Goal: Check status: Check status

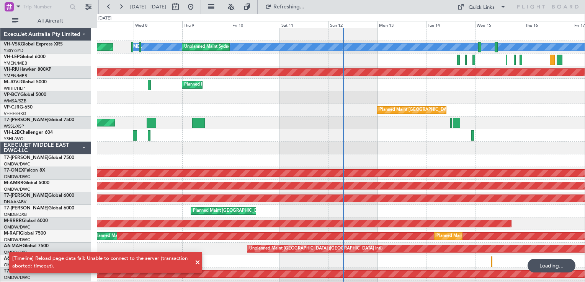
click at [198, 263] on span at bounding box center [197, 262] width 9 height 9
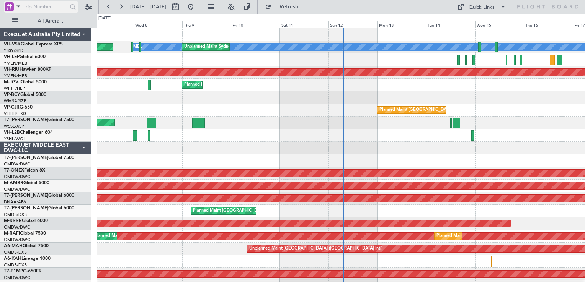
click at [9, 7] on div at bounding box center [9, 6] width 9 height 9
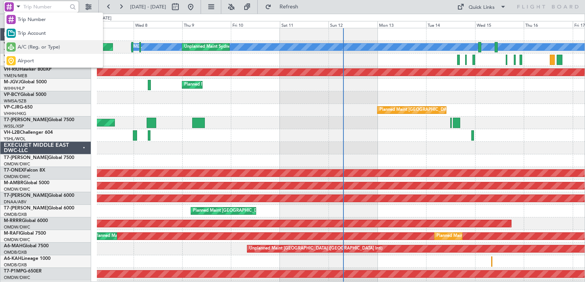
click at [33, 47] on span "A/C (Reg. or Type)" at bounding box center [39, 48] width 42 height 8
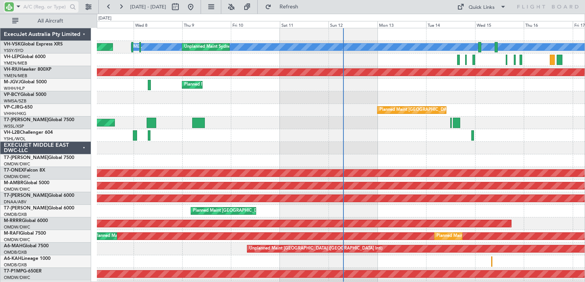
click at [40, 9] on input "text" at bounding box center [45, 6] width 44 height 11
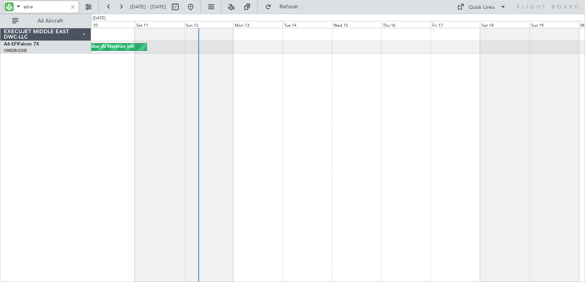
click at [267, 123] on div "AOG Maint Dubai (Al Maktoum Intl)" at bounding box center [338, 155] width 494 height 255
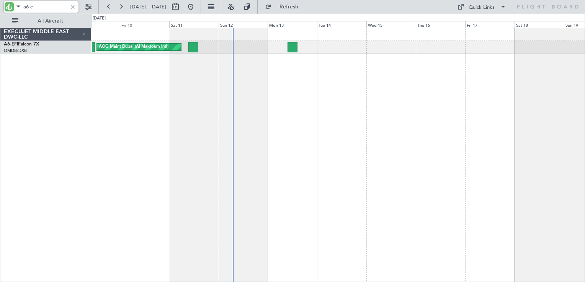
type input "a6-e"
click at [72, 8] on div at bounding box center [73, 7] width 8 height 8
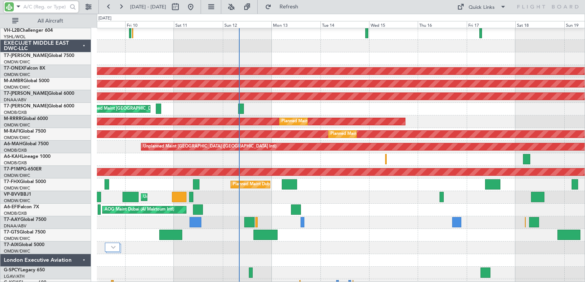
scroll to position [64, 0]
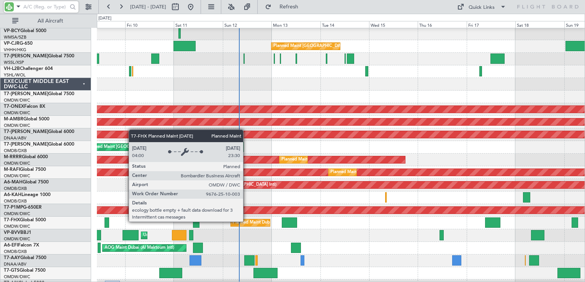
click at [247, 222] on div "Planned Maint Dubai (Al Maktoum Intl)" at bounding box center [270, 222] width 75 height 11
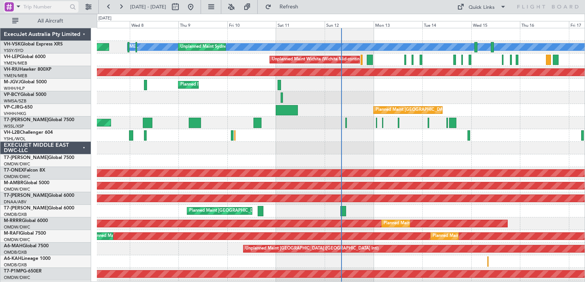
click at [6, 5] on div at bounding box center [9, 6] width 9 height 9
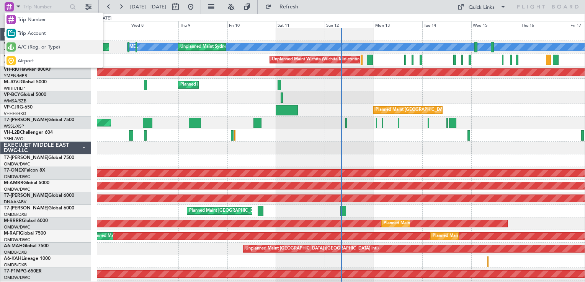
click at [36, 50] on span "A/C (Reg. or Type)" at bounding box center [39, 48] width 42 height 8
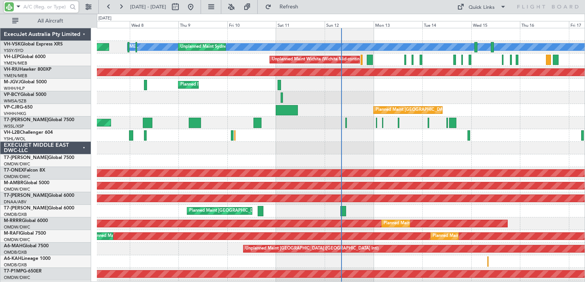
click at [39, 8] on input "text" at bounding box center [45, 6] width 44 height 11
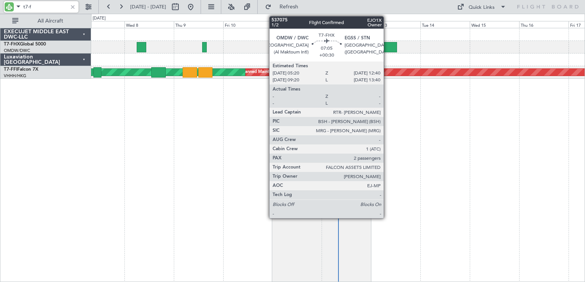
click at [387, 50] on div at bounding box center [389, 47] width 15 height 10
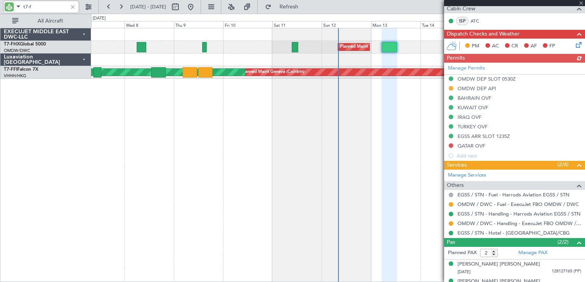
scroll to position [193, 0]
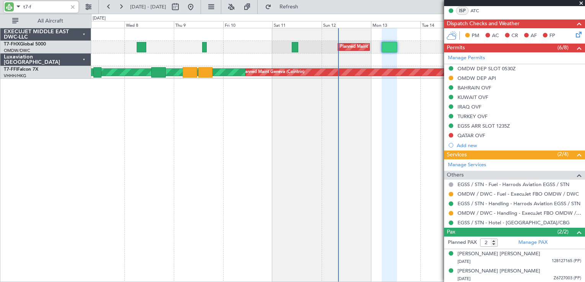
type input "t7-f"
click at [581, 5] on span at bounding box center [581, 3] width 8 height 7
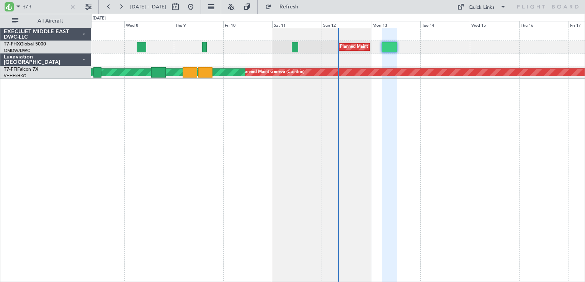
type input "0"
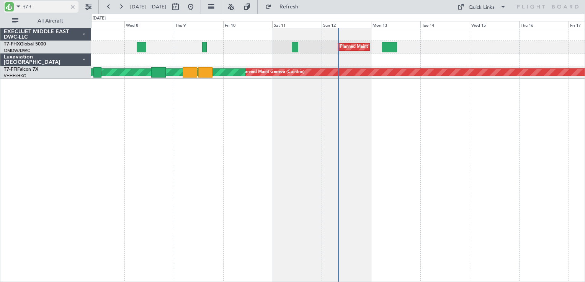
click at [74, 8] on div at bounding box center [73, 7] width 8 height 8
